Goal: Information Seeking & Learning: Learn about a topic

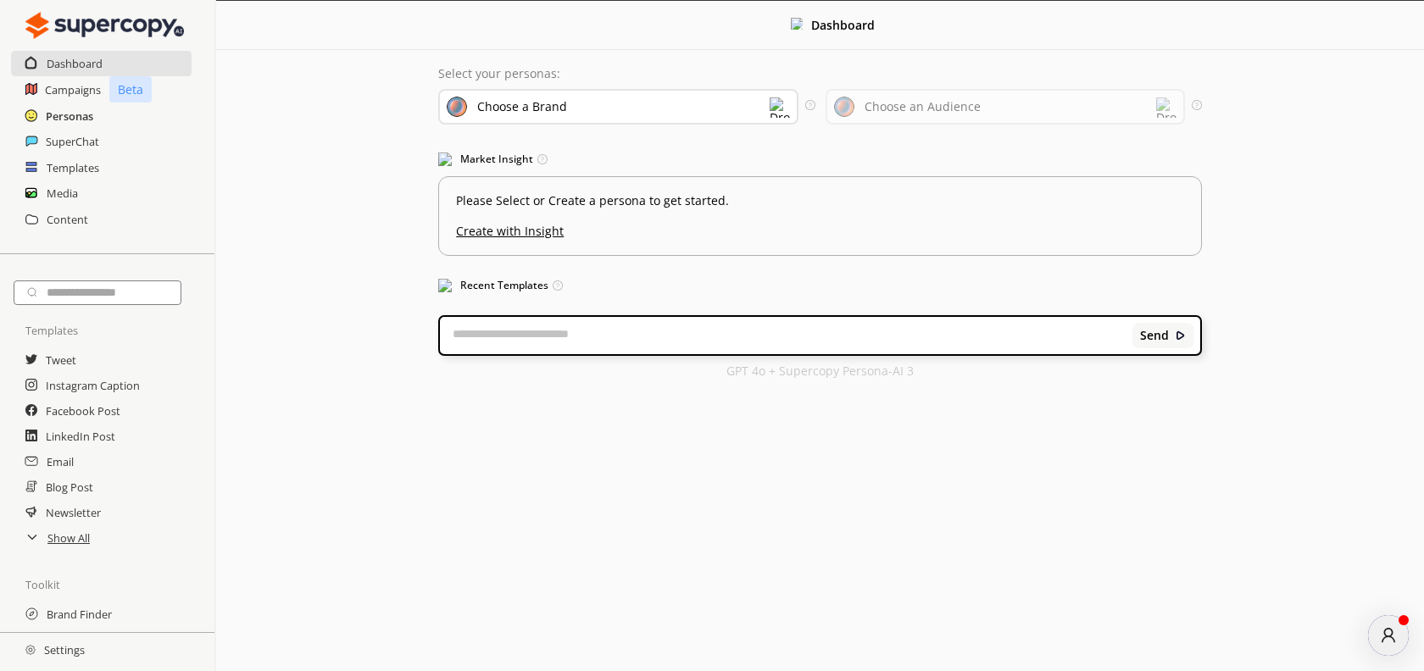
click at [70, 119] on h2 "Personas" at bounding box center [69, 115] width 47 height 25
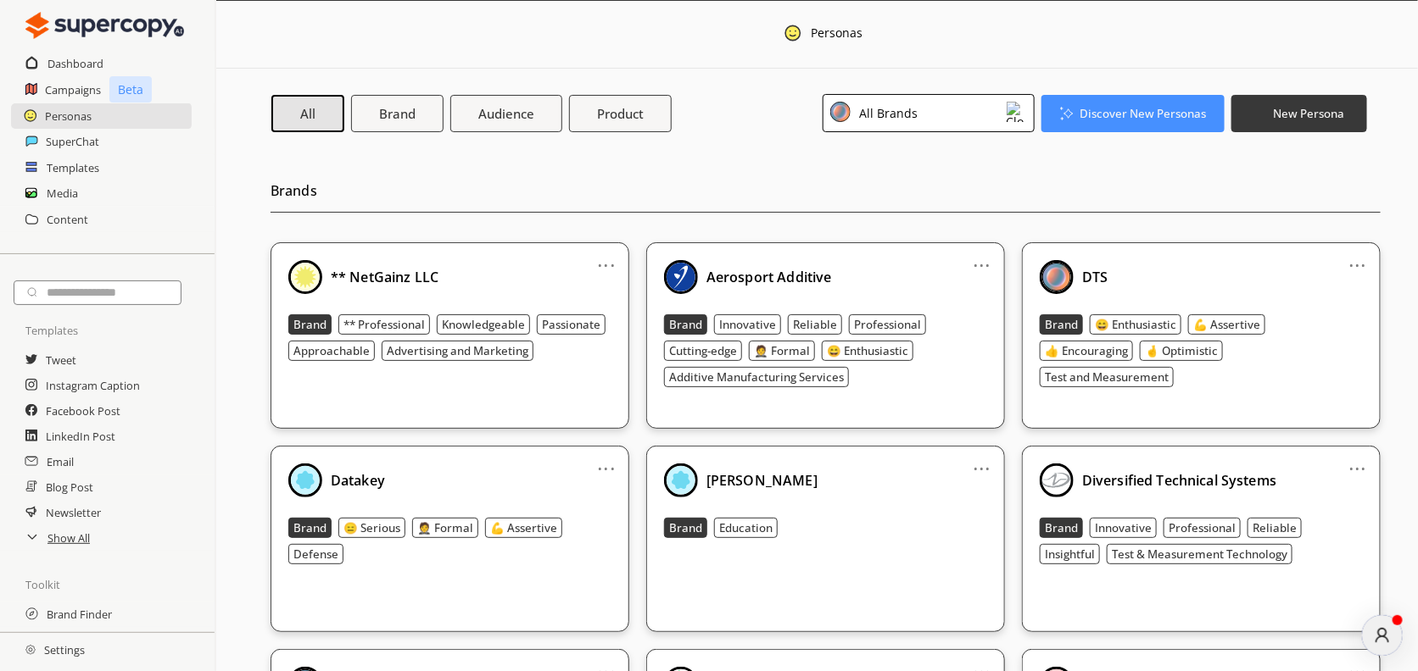
click at [894, 126] on div "All Brands" at bounding box center [928, 113] width 212 height 38
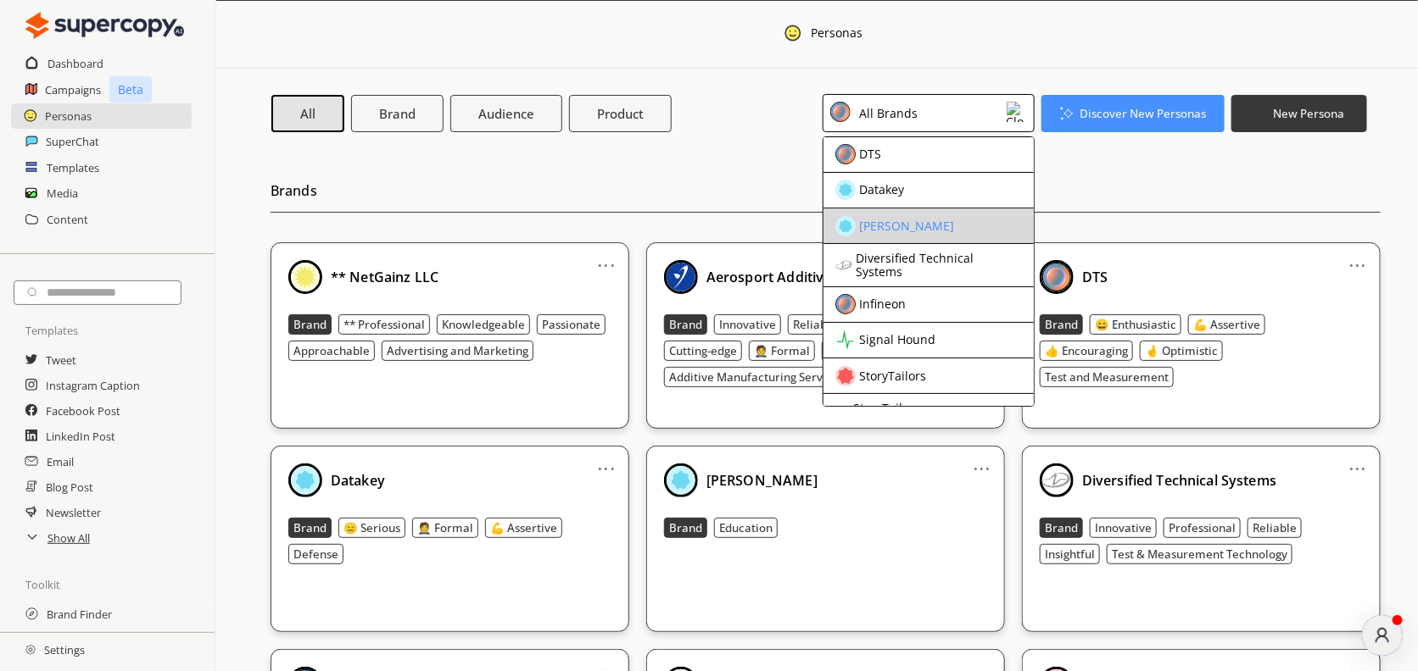
scroll to position [69, 0]
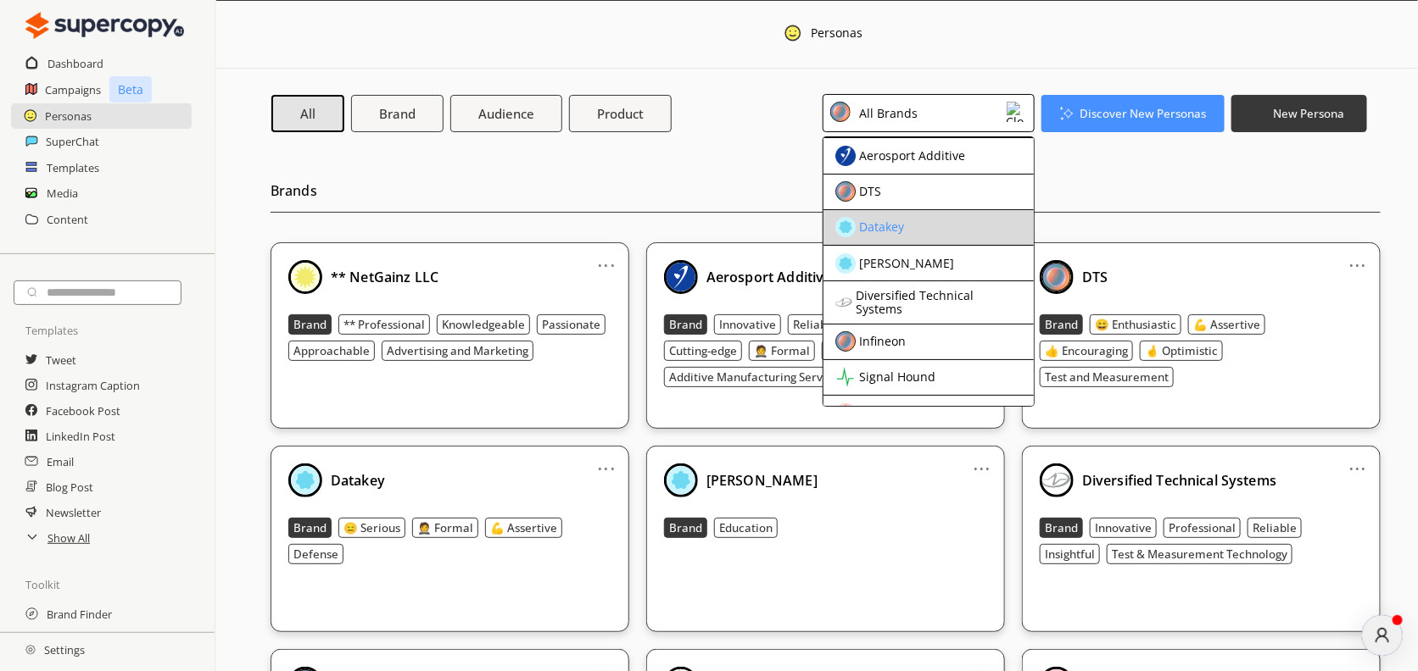
click at [935, 237] on div "Datakey" at bounding box center [914, 227] width 159 height 20
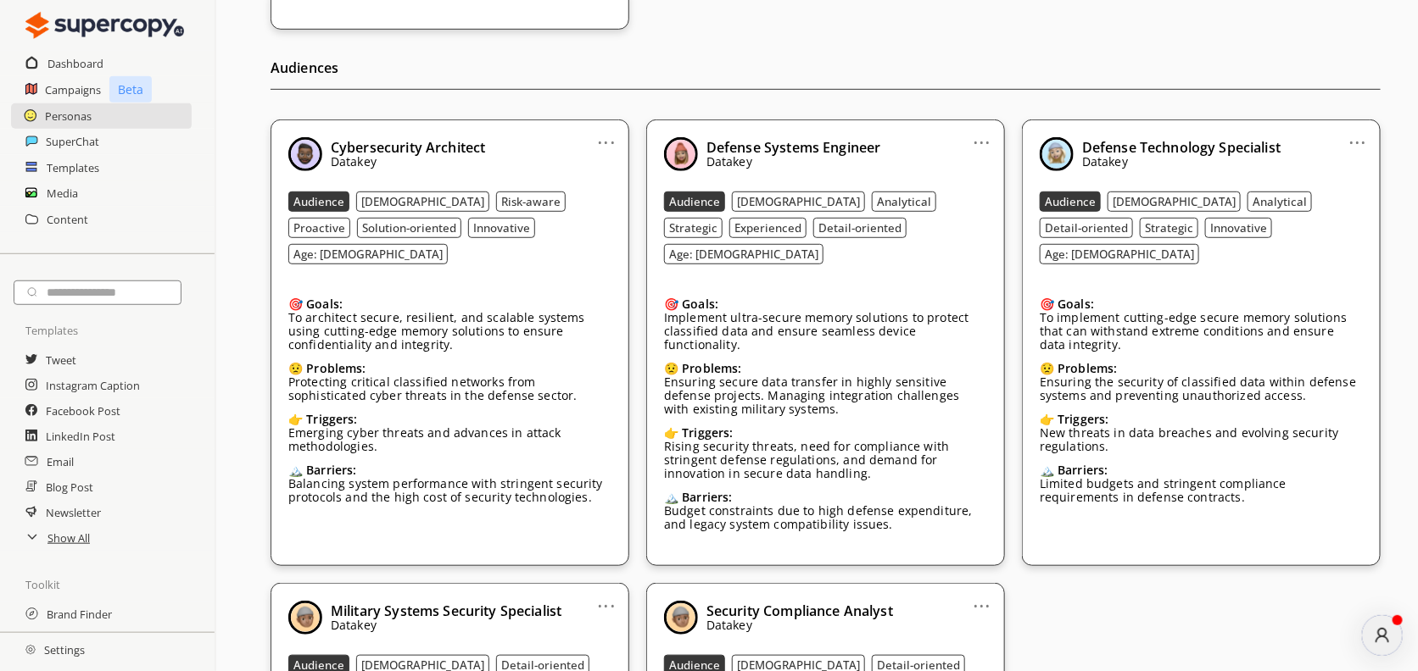
scroll to position [382, 0]
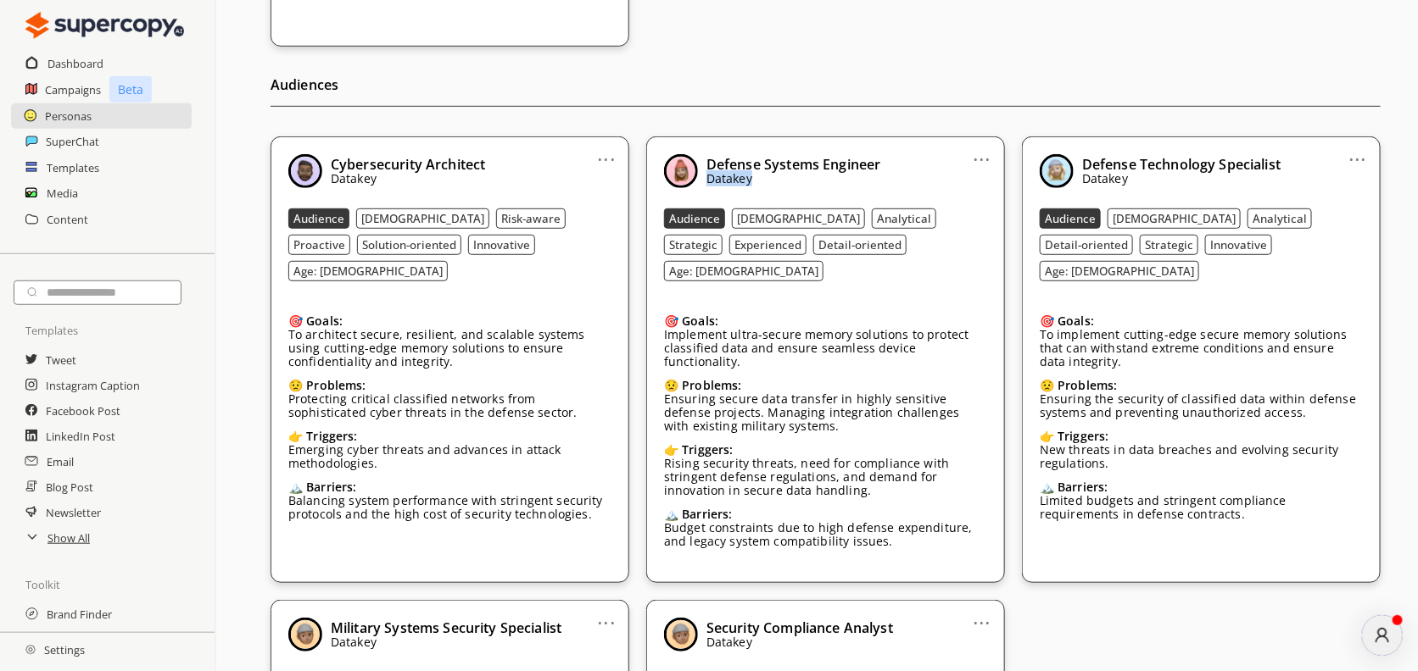
drag, startPoint x: 889, startPoint y: 177, endPoint x: 748, endPoint y: 171, distance: 140.9
click at [747, 171] on div "Defense Systems Engineer Datakey" at bounding box center [825, 171] width 323 height 34
click at [867, 175] on p "Datakey" at bounding box center [793, 179] width 175 height 14
drag, startPoint x: 884, startPoint y: 170, endPoint x: 702, endPoint y: 160, distance: 182.6
click at [702, 160] on div "Defense Systems Engineer Datakey" at bounding box center [825, 171] width 323 height 34
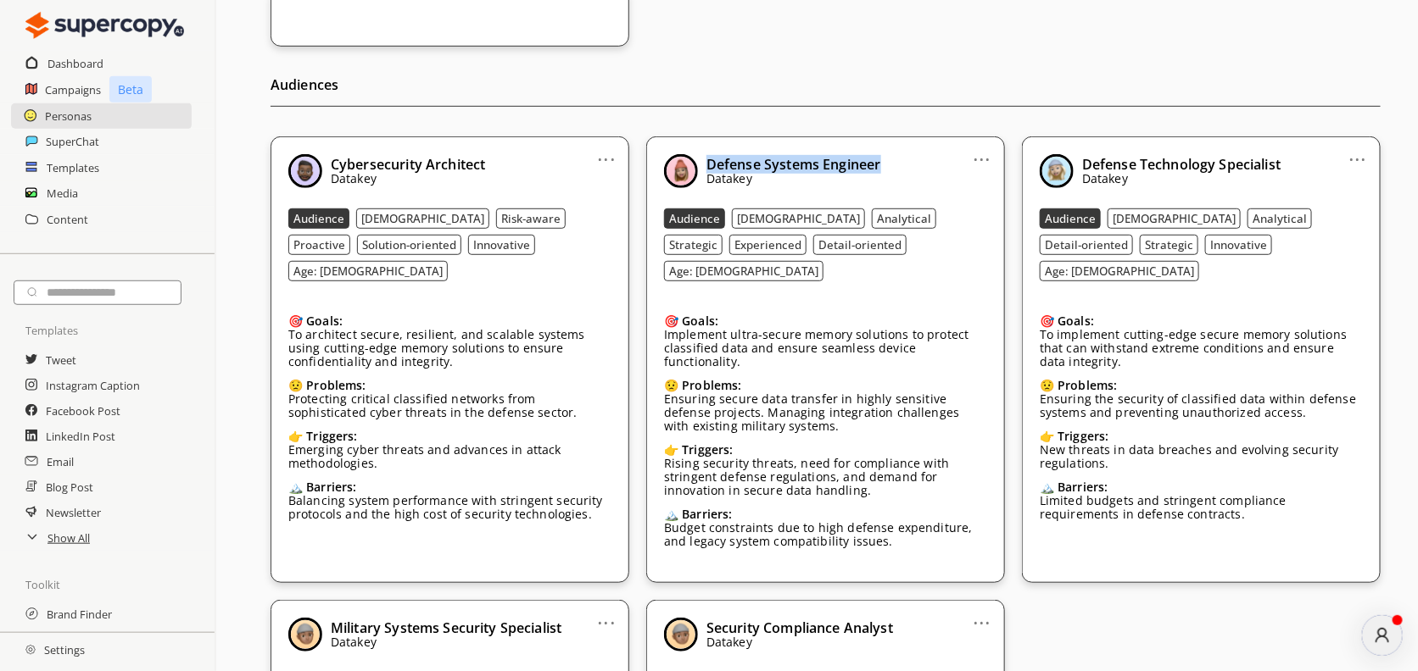
copy b "Defense Systems Engineer"
